Goal: Transaction & Acquisition: Book appointment/travel/reservation

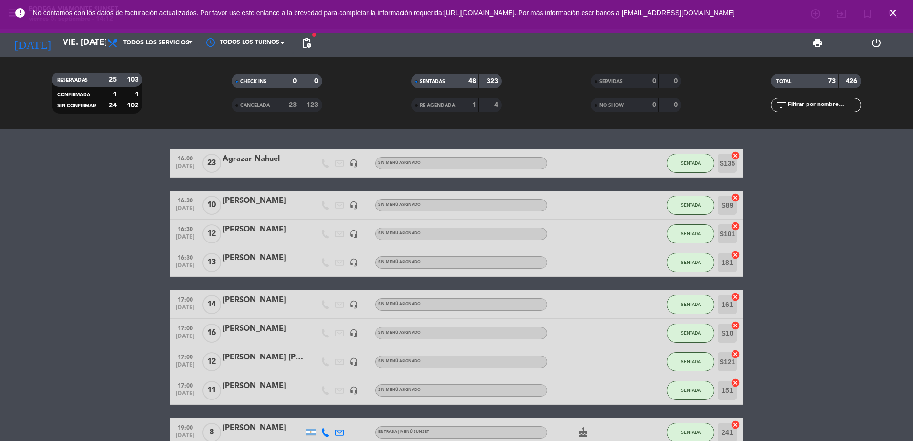
click at [895, 10] on icon "close" at bounding box center [892, 12] width 11 height 11
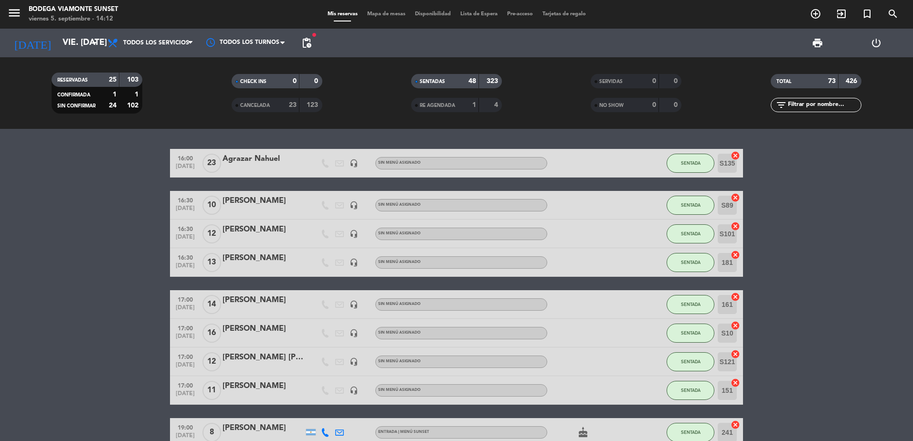
click at [800, 105] on input "text" at bounding box center [824, 105] width 74 height 11
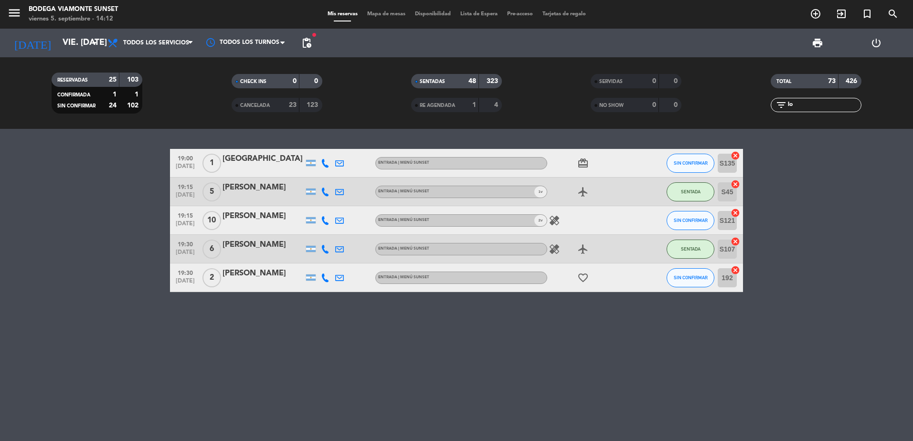
type input "l"
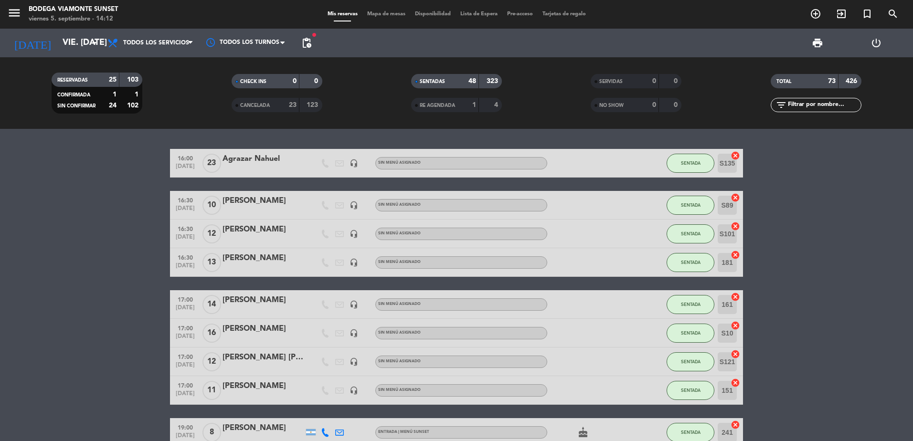
click at [792, 100] on input "text" at bounding box center [824, 105] width 74 height 11
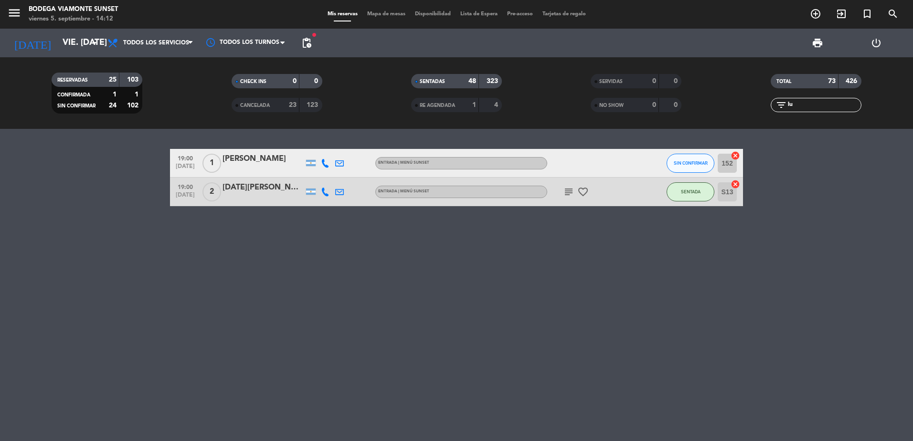
type input "l"
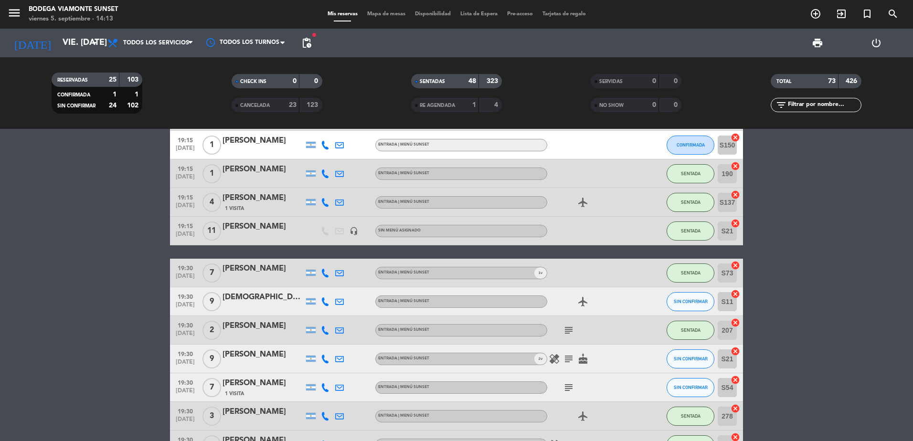
scroll to position [1432, 0]
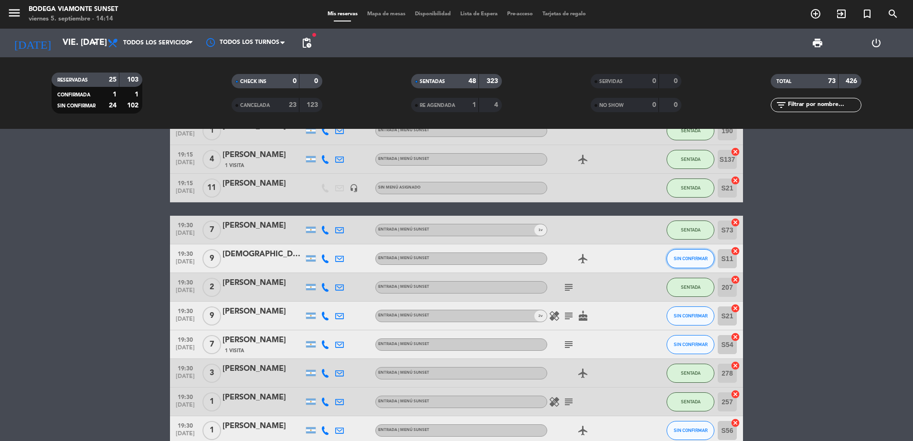
click at [682, 262] on button "SIN CONFIRMAR" at bounding box center [691, 258] width 48 height 19
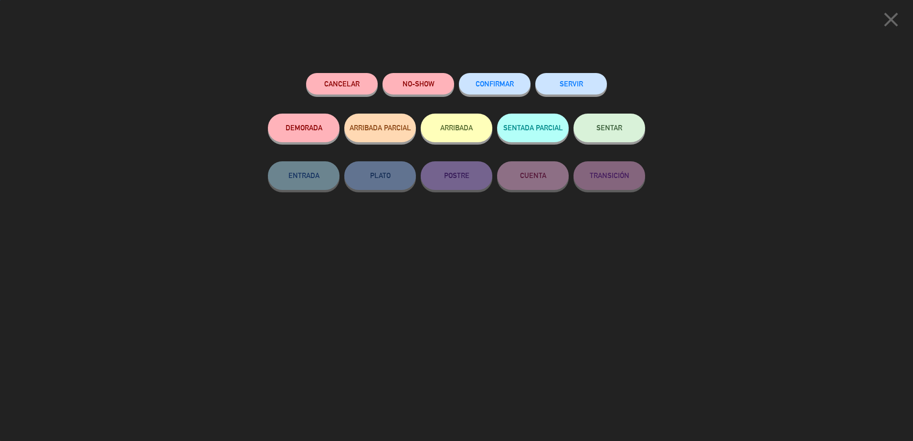
click at [603, 135] on button "SENTAR" at bounding box center [609, 128] width 72 height 29
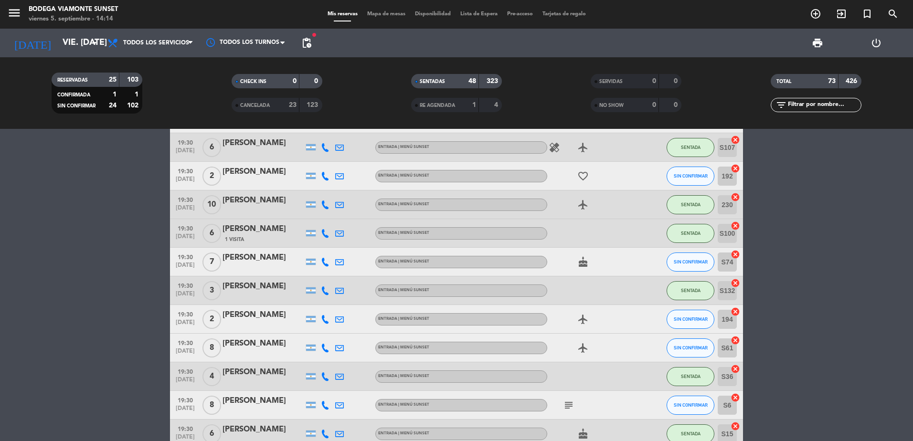
scroll to position [1767, 0]
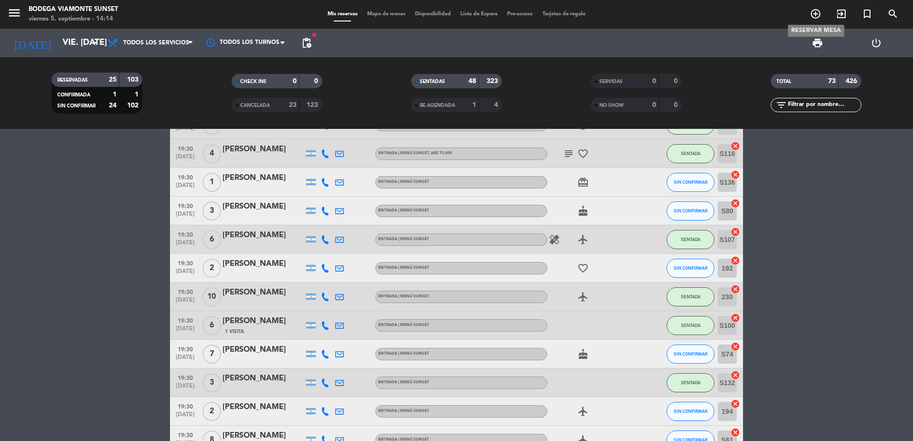
click at [820, 11] on icon "add_circle_outline" at bounding box center [815, 13] width 11 height 11
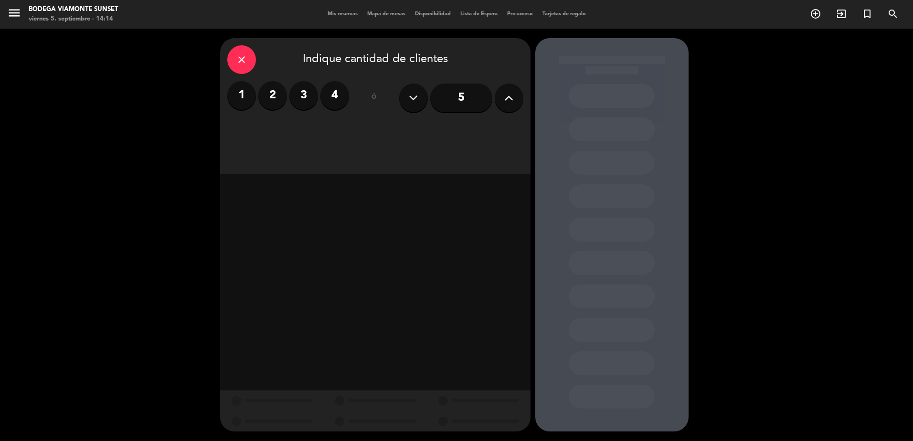
click at [516, 100] on button at bounding box center [509, 98] width 29 height 29
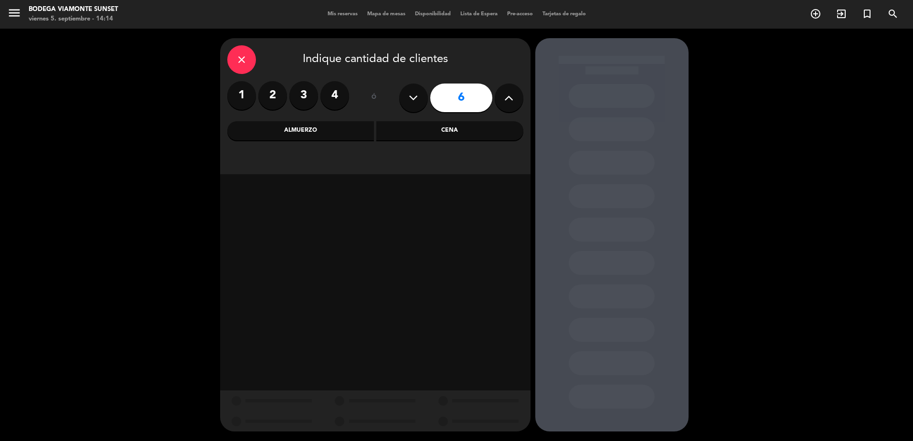
click at [516, 100] on button at bounding box center [509, 98] width 29 height 29
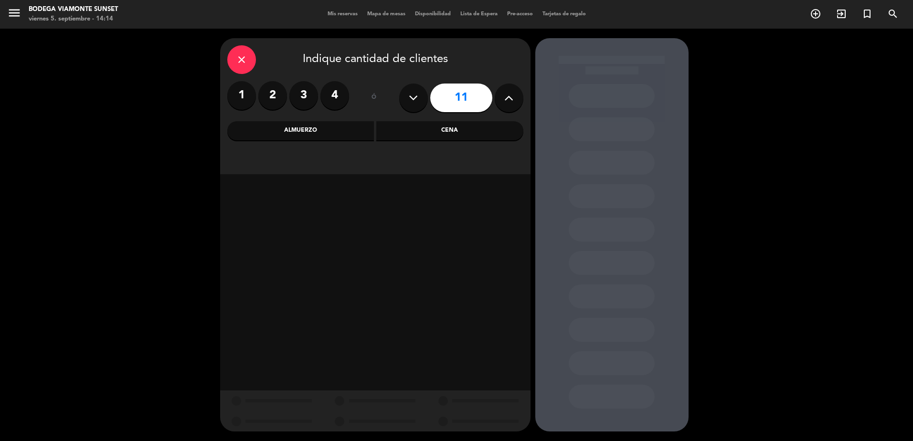
click at [516, 100] on button at bounding box center [509, 98] width 29 height 29
type input "13"
click at [444, 125] on div "Cena" at bounding box center [449, 130] width 147 height 19
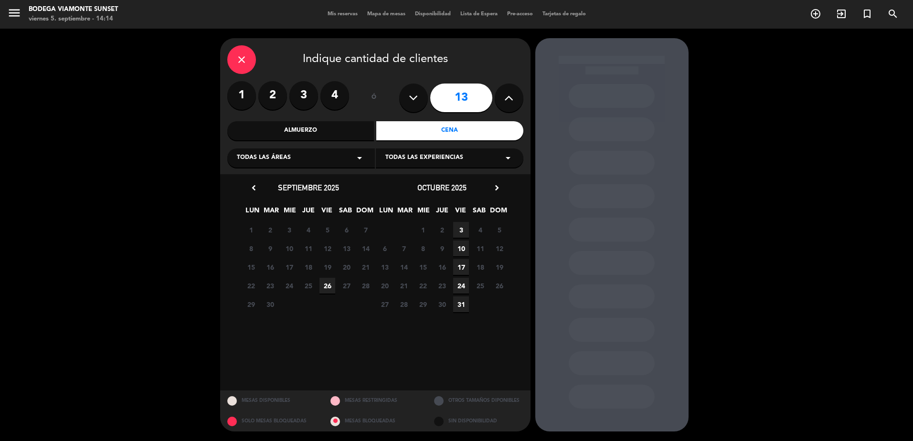
click at [462, 246] on span "10" at bounding box center [461, 249] width 16 height 16
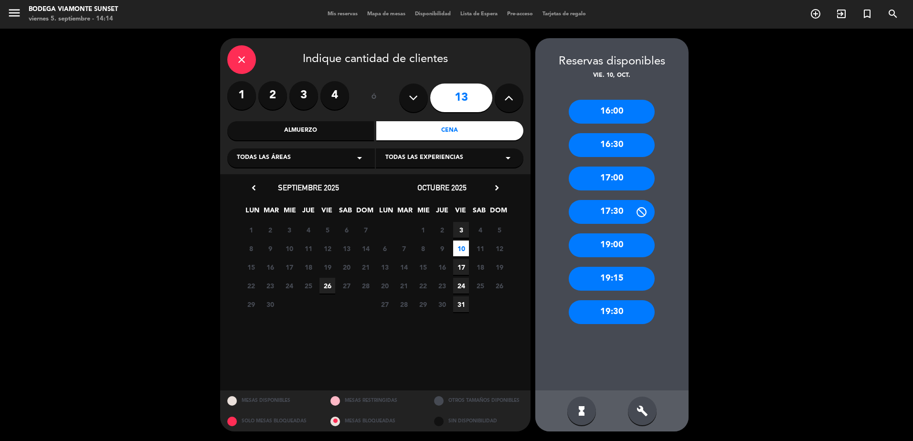
click at [616, 278] on div "19:15" at bounding box center [612, 279] width 86 height 24
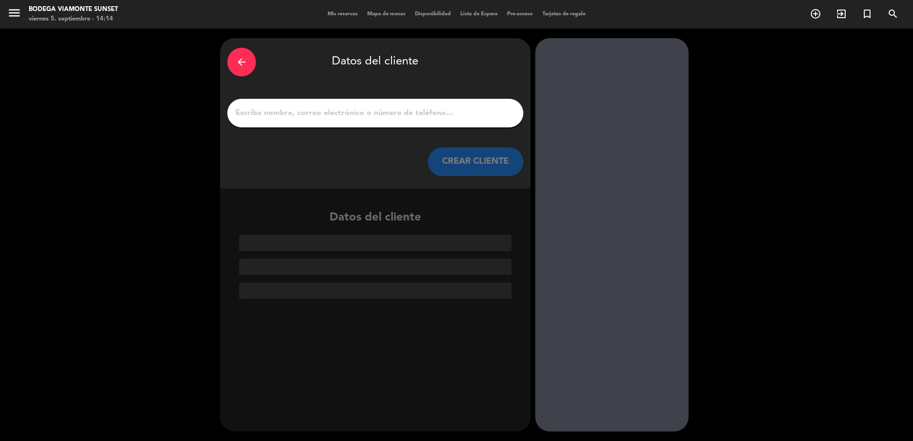
click at [357, 110] on input "1" at bounding box center [375, 112] width 282 height 13
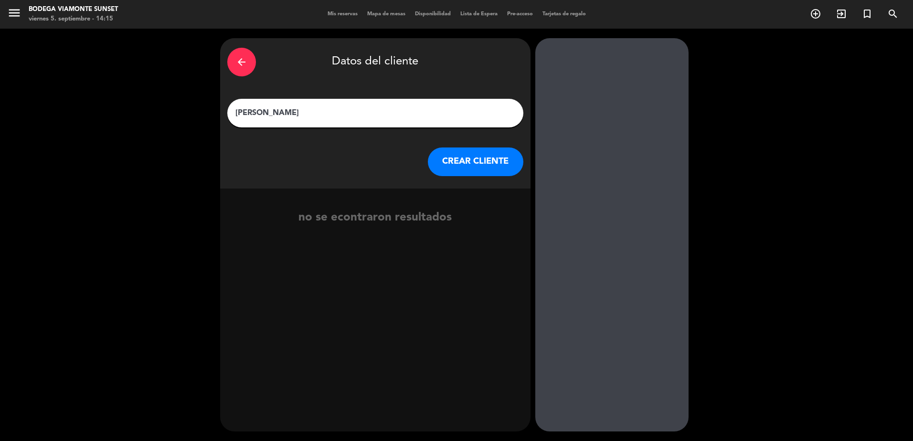
type input "[PERSON_NAME]"
click at [481, 169] on button "CREAR CLIENTE" at bounding box center [475, 162] width 95 height 29
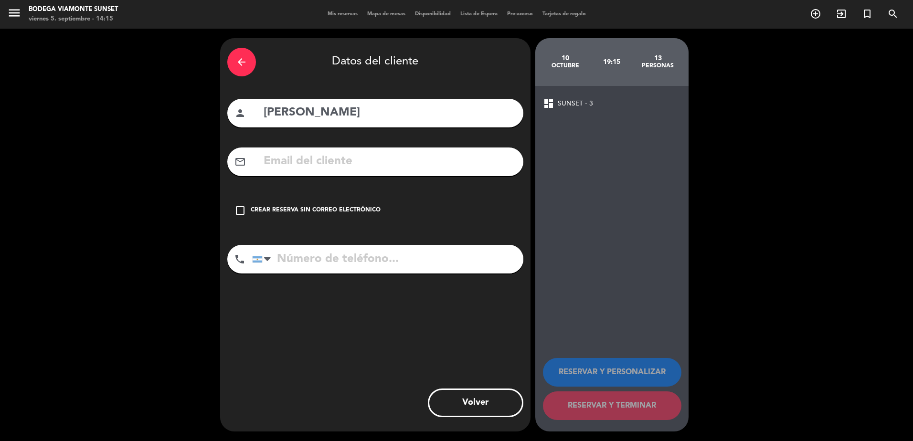
click at [284, 212] on div "Crear reserva sin correo electrónico" at bounding box center [316, 211] width 130 height 10
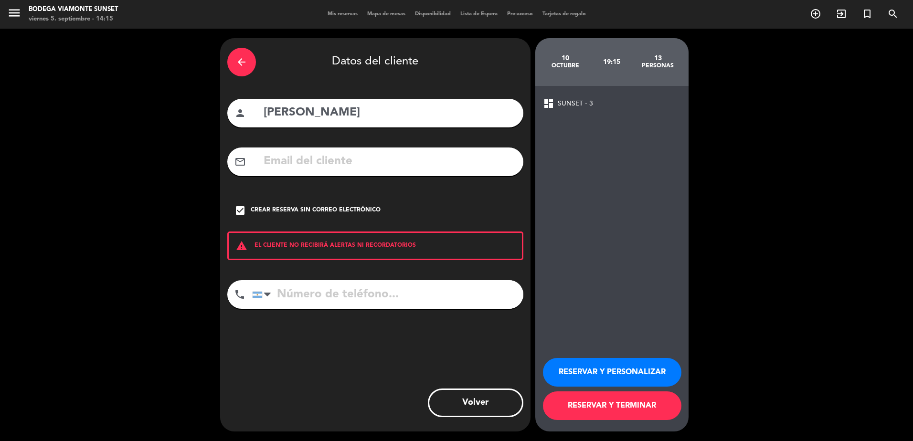
click at [605, 375] on button "RESERVAR Y PERSONALIZAR" at bounding box center [612, 372] width 138 height 29
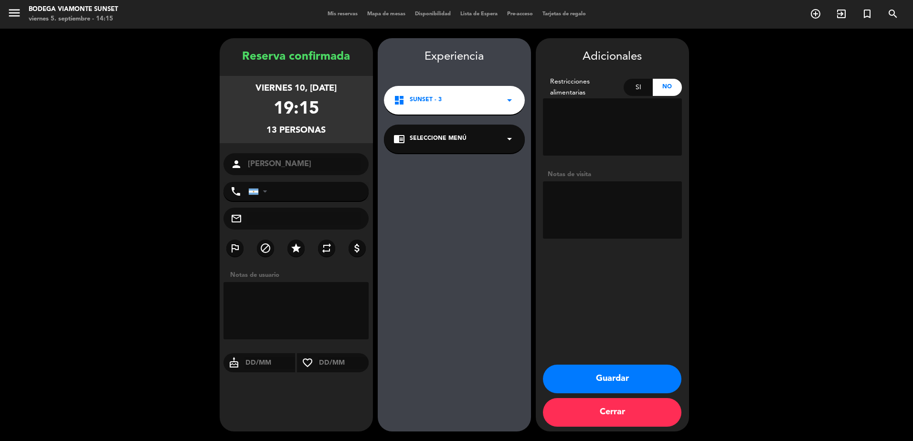
click at [463, 107] on div "dashboard SUNSET - 3 arrow_drop_down" at bounding box center [454, 100] width 141 height 29
click at [464, 107] on div "dashboard SUNSET - 3 arrow_drop_down" at bounding box center [454, 100] width 141 height 29
click at [493, 142] on div "chrome_reader_mode Seleccione Menú arrow_drop_down" at bounding box center [454, 139] width 141 height 29
click at [491, 164] on div "ENTRADA | MENÚ SUNSET" at bounding box center [454, 165] width 122 height 10
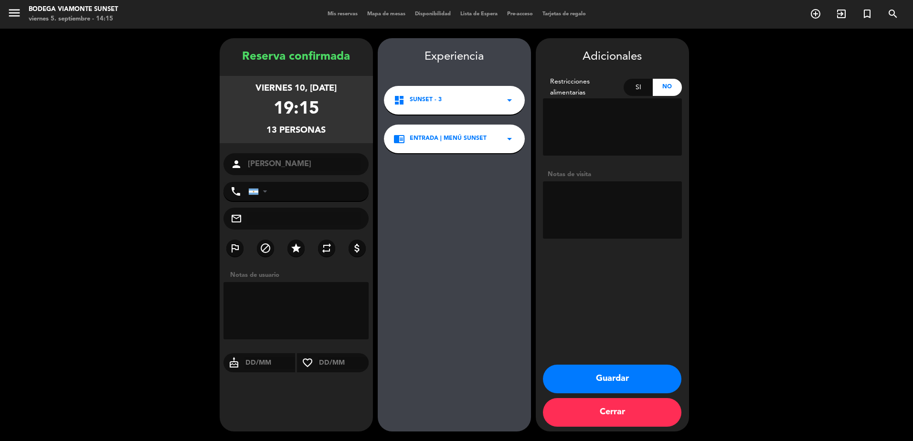
click at [626, 380] on button "Guardar" at bounding box center [612, 379] width 138 height 29
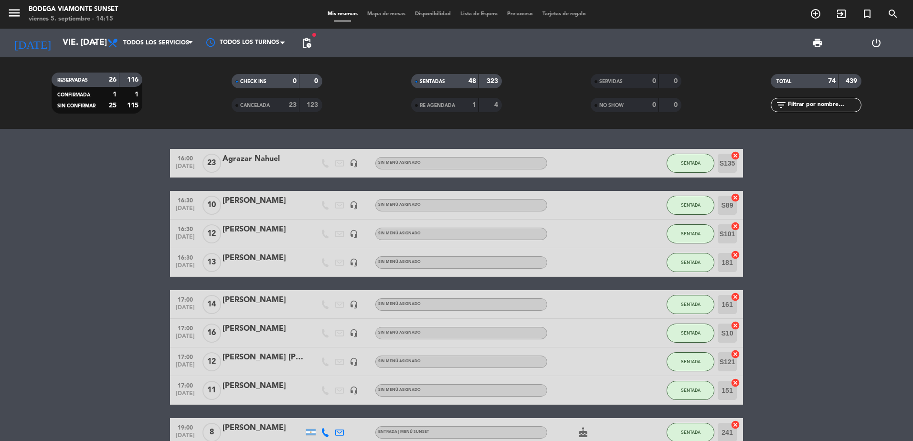
click at [784, 105] on icon "filter_list" at bounding box center [780, 104] width 11 height 11
click at [816, 105] on input "text" at bounding box center [824, 105] width 74 height 11
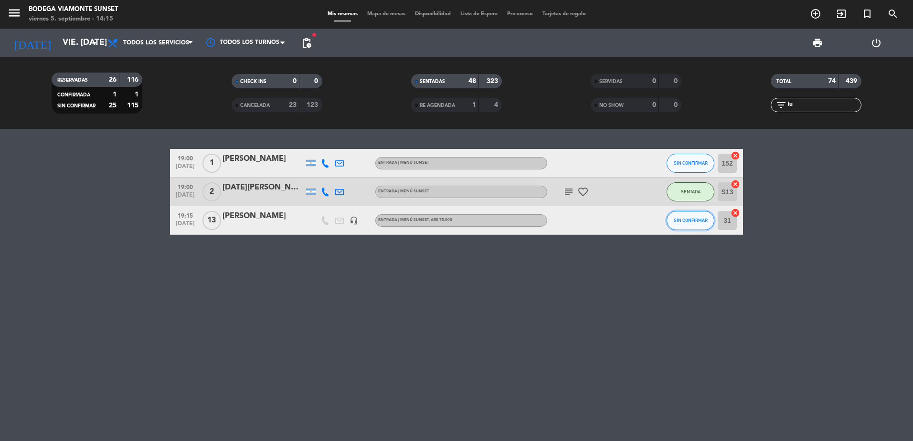
click at [696, 219] on span "SIN CONFIRMAR" at bounding box center [691, 220] width 34 height 5
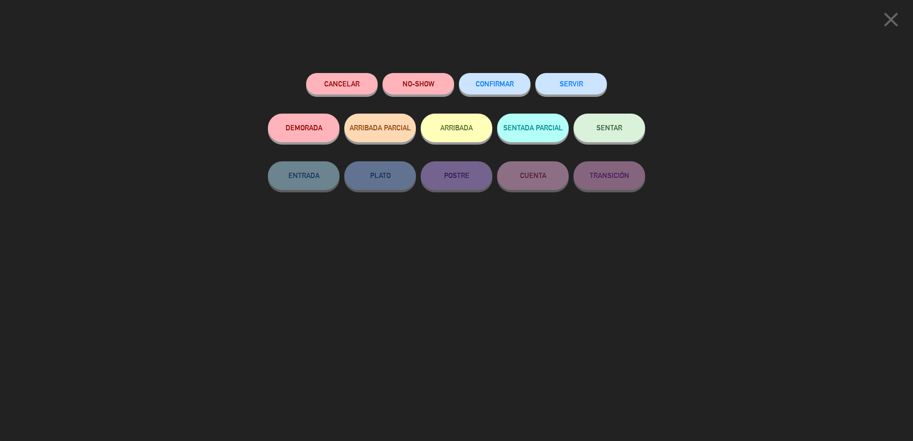
click at [607, 121] on button "SENTAR" at bounding box center [609, 128] width 72 height 29
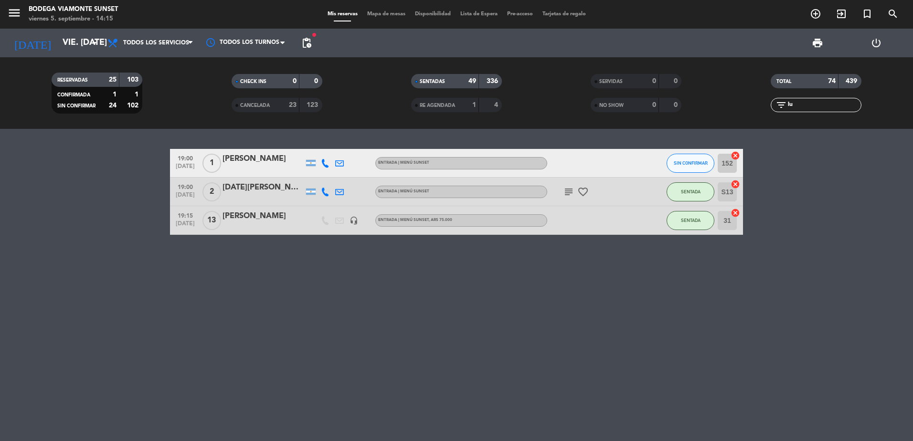
click at [818, 105] on input "lu" at bounding box center [824, 105] width 74 height 11
type input "l"
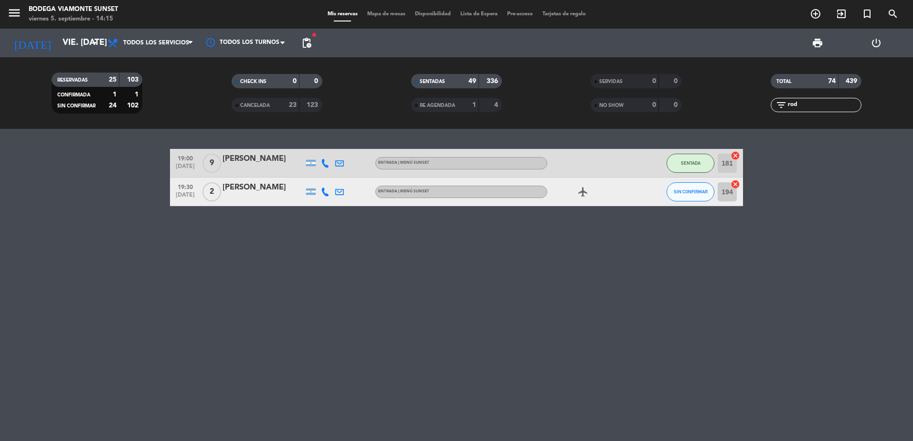
type input "rod"
click at [817, 12] on icon "add_circle_outline" at bounding box center [815, 13] width 11 height 11
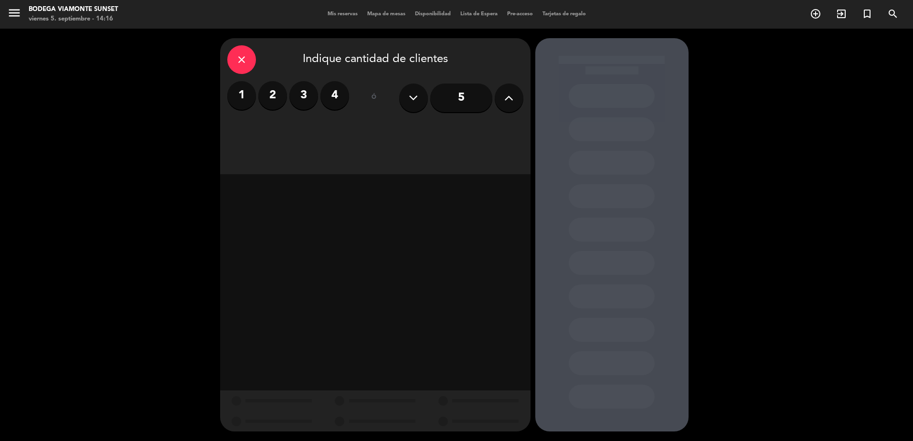
click at [502, 97] on button at bounding box center [509, 98] width 29 height 29
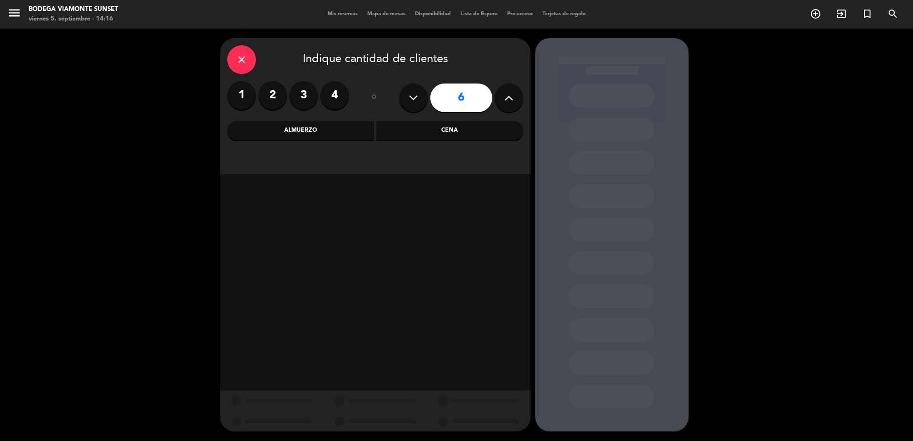
click at [502, 97] on button at bounding box center [509, 98] width 29 height 29
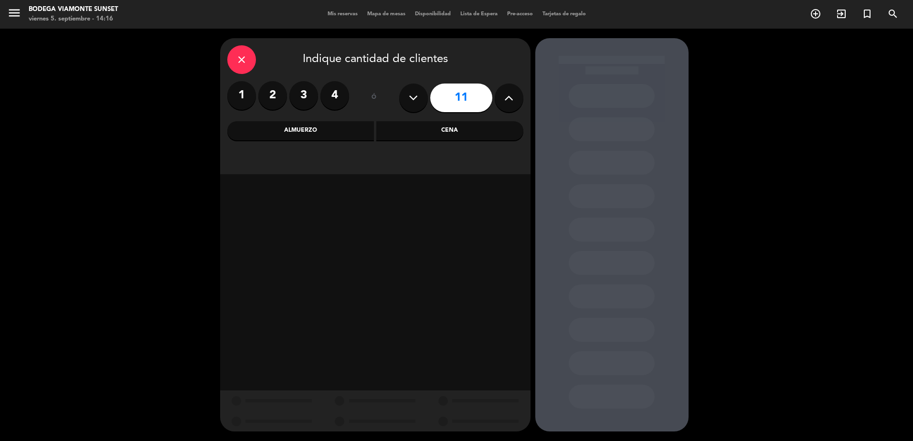
click at [502, 97] on button at bounding box center [509, 98] width 29 height 29
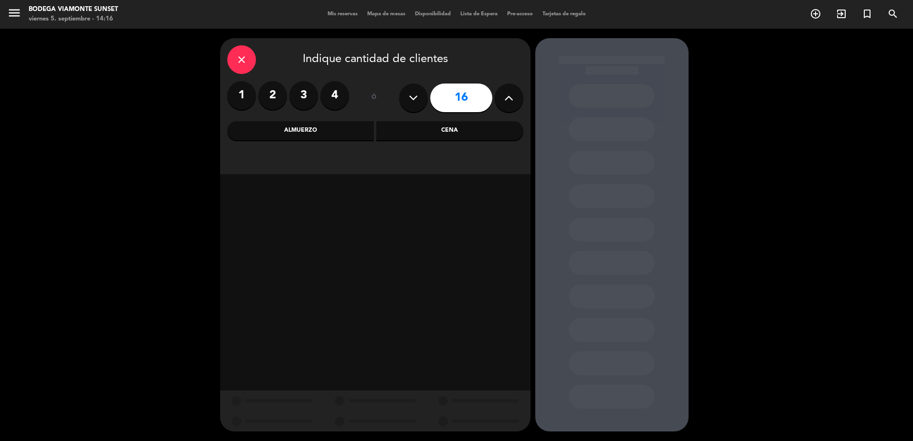
click at [502, 97] on button at bounding box center [509, 98] width 29 height 29
type input "17"
click at [417, 136] on div "Cena" at bounding box center [449, 130] width 147 height 19
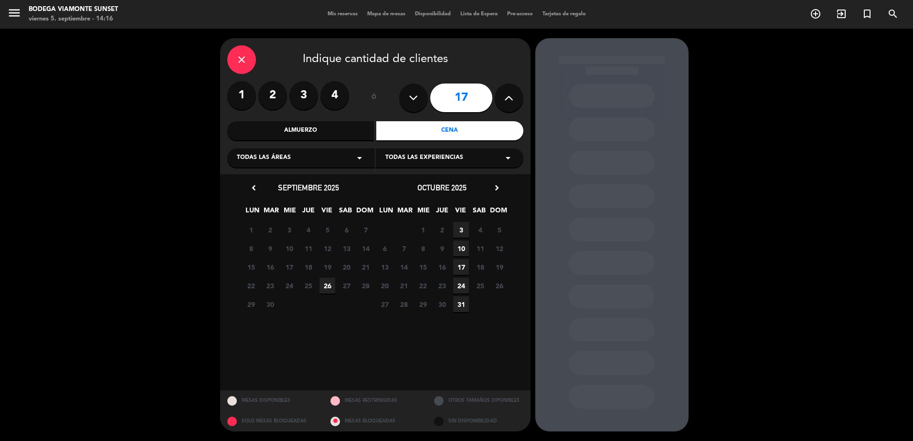
click at [461, 249] on span "10" at bounding box center [461, 249] width 16 height 16
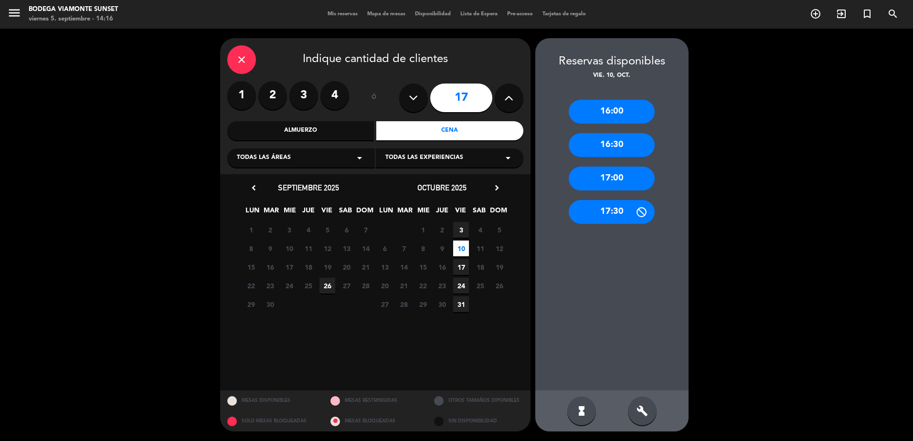
click at [599, 215] on div "17:30" at bounding box center [612, 212] width 86 height 24
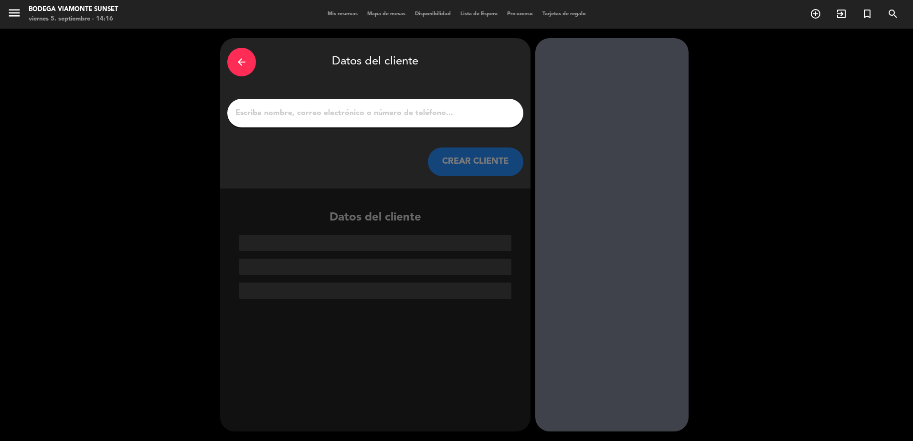
click at [366, 110] on input "1" at bounding box center [375, 112] width 282 height 13
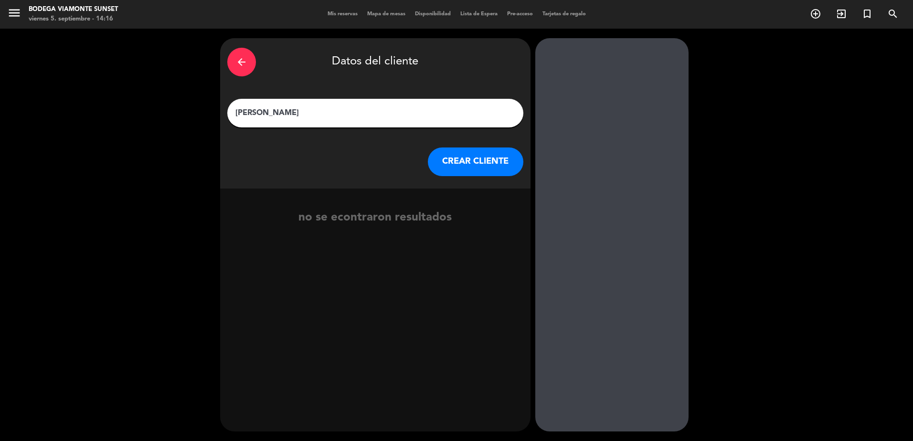
type input "[PERSON_NAME]"
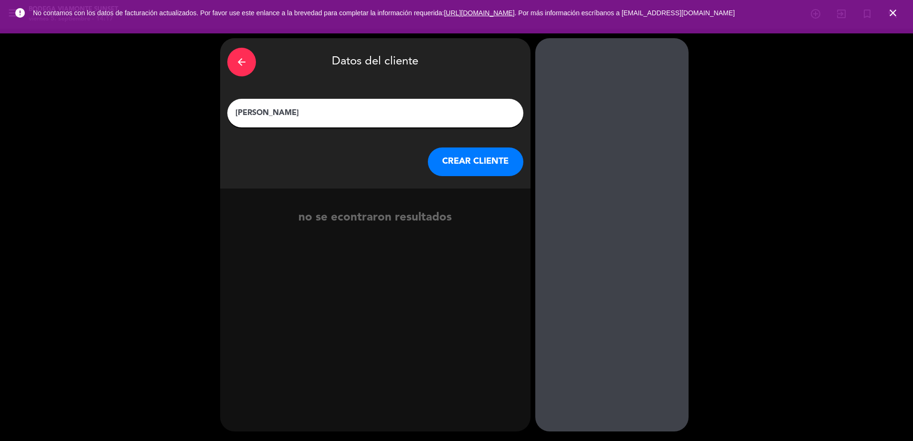
click at [446, 166] on button "CREAR CLIENTE" at bounding box center [475, 162] width 95 height 29
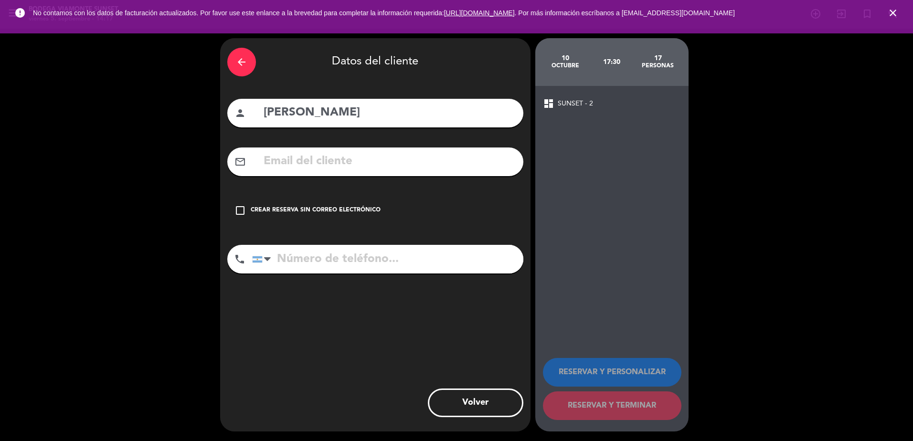
click at [327, 208] on div "Crear reserva sin correo electrónico" at bounding box center [316, 211] width 130 height 10
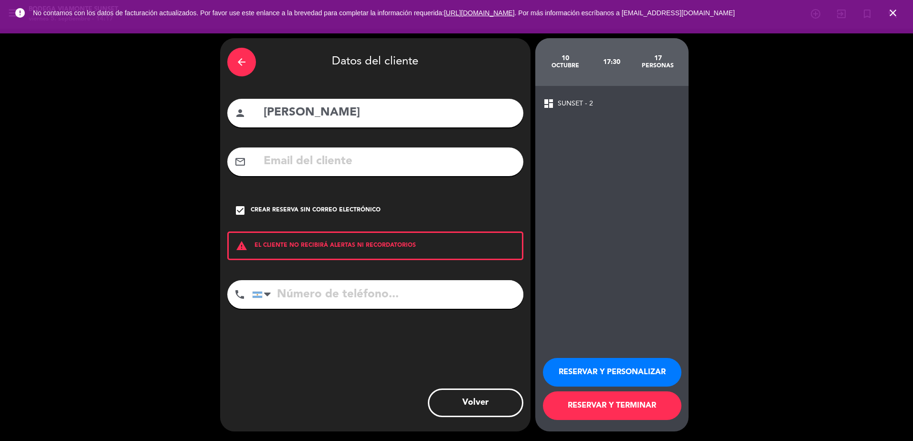
click at [594, 97] on div "dashboard SUNSET - 2 RESERVAR Y PERSONALIZAR RESERVAR Y TERMINAR" at bounding box center [611, 259] width 153 height 346
click at [622, 374] on button "RESERVAR Y PERSONALIZAR" at bounding box center [612, 372] width 138 height 29
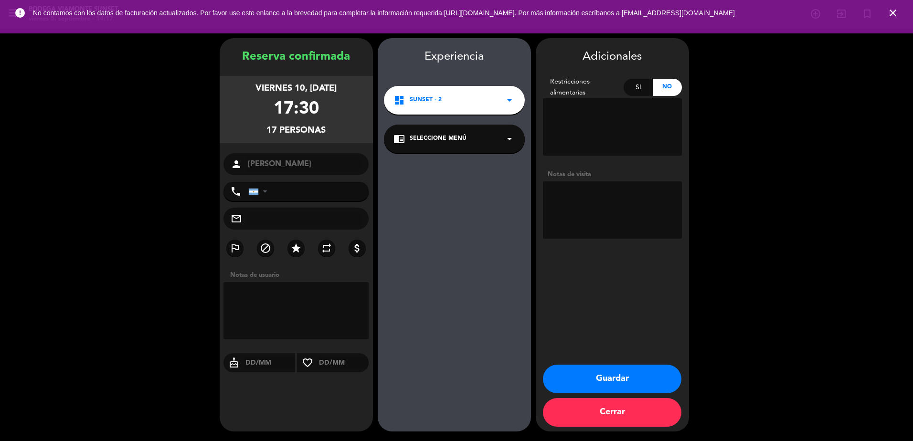
click at [447, 127] on div "chrome_reader_mode Seleccione Menú arrow_drop_down" at bounding box center [454, 139] width 141 height 29
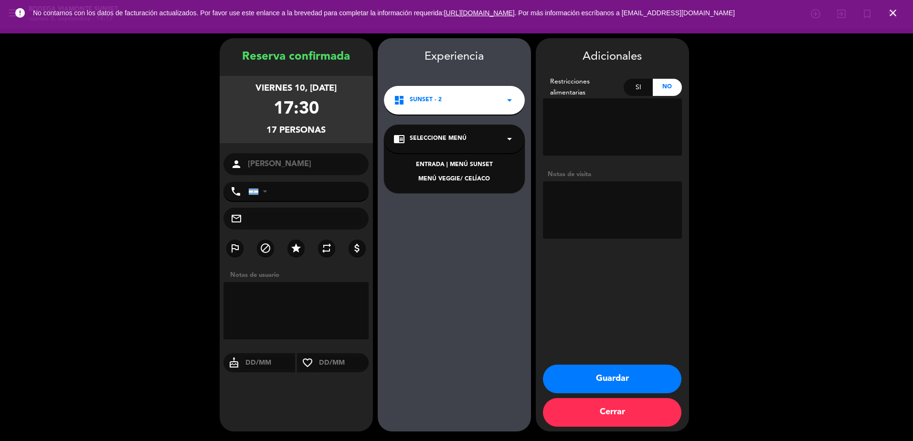
click at [462, 164] on div "ENTRADA | MENÚ SUNSET" at bounding box center [454, 165] width 122 height 10
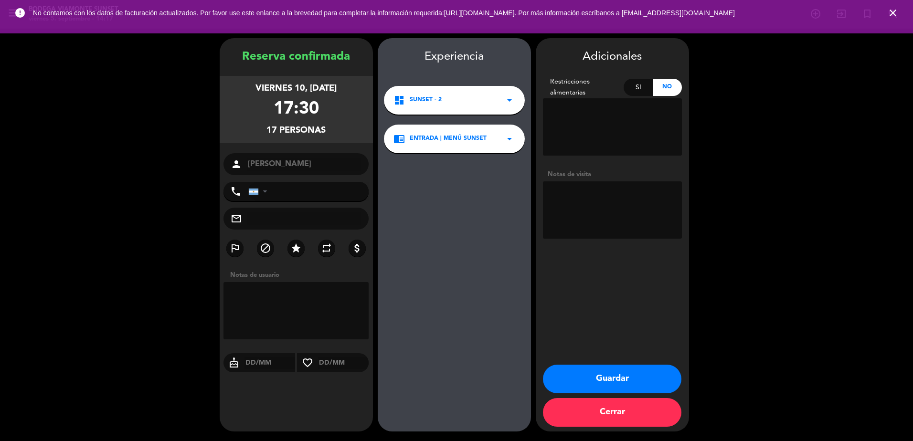
click at [621, 377] on button "Guardar" at bounding box center [612, 379] width 138 height 29
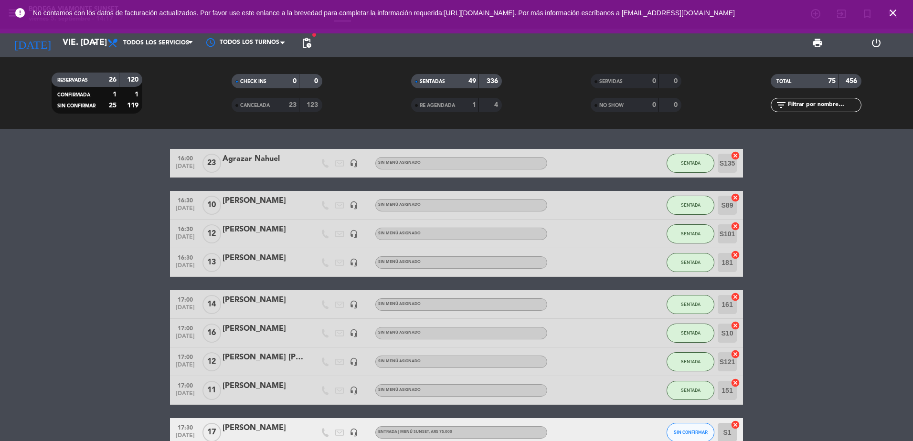
click at [837, 105] on input "text" at bounding box center [824, 105] width 74 height 11
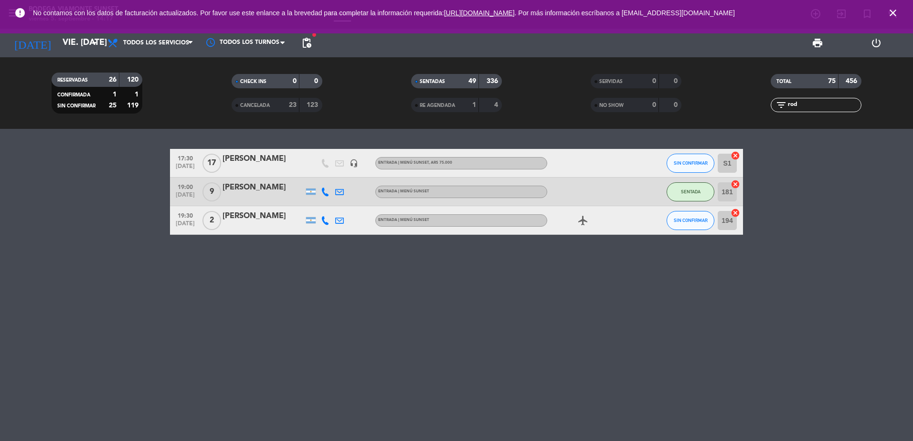
type input "rod"
click at [689, 160] on span "SIN CONFIRMAR" at bounding box center [691, 162] width 34 height 5
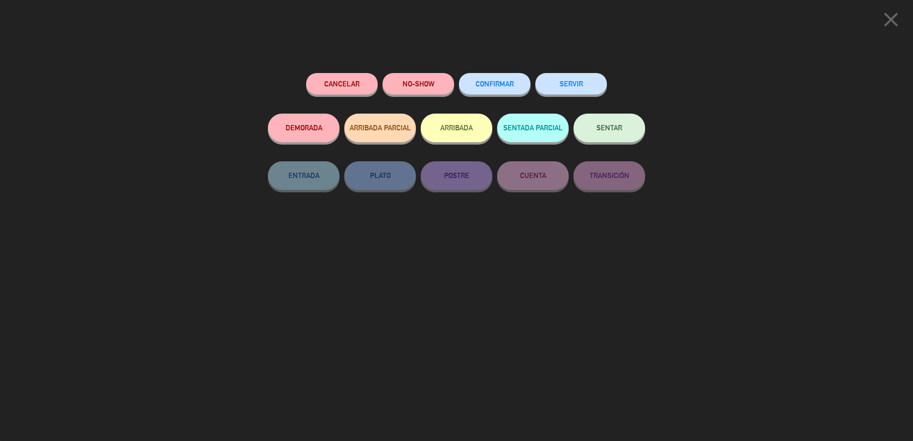
click at [624, 124] on button "SENTAR" at bounding box center [609, 128] width 72 height 29
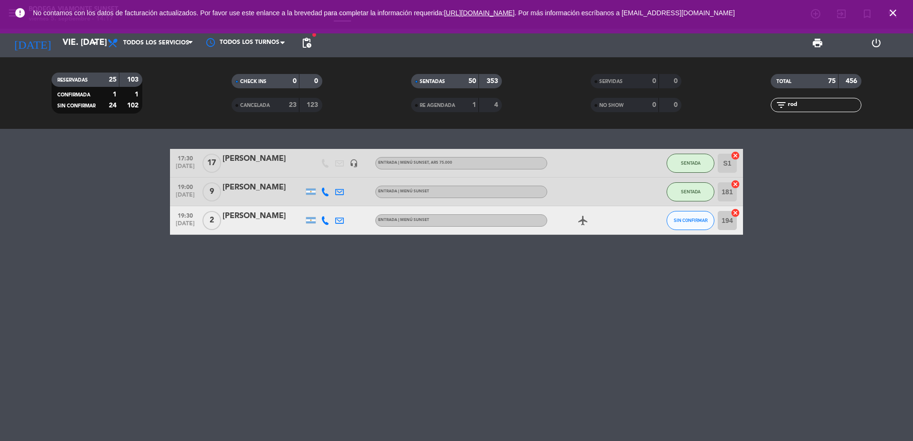
click at [893, 9] on icon "close" at bounding box center [892, 12] width 11 height 11
click at [302, 41] on span "pending_actions" at bounding box center [306, 42] width 11 height 11
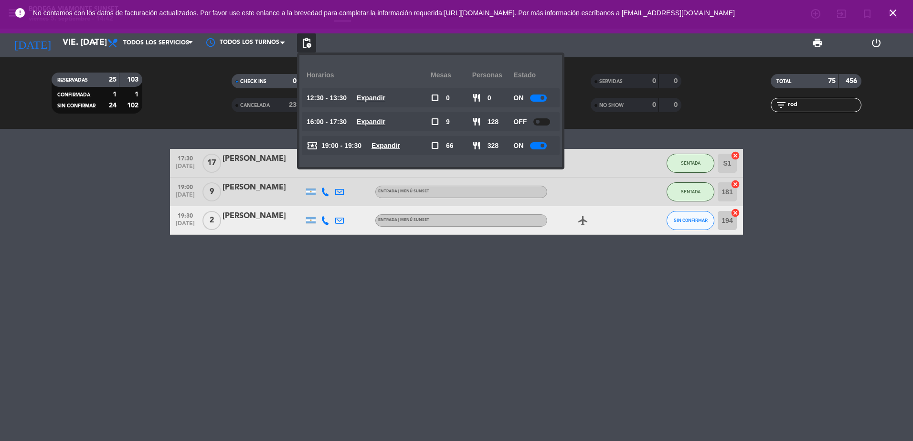
click at [311, 145] on span "local_activity" at bounding box center [312, 145] width 11 height 11
